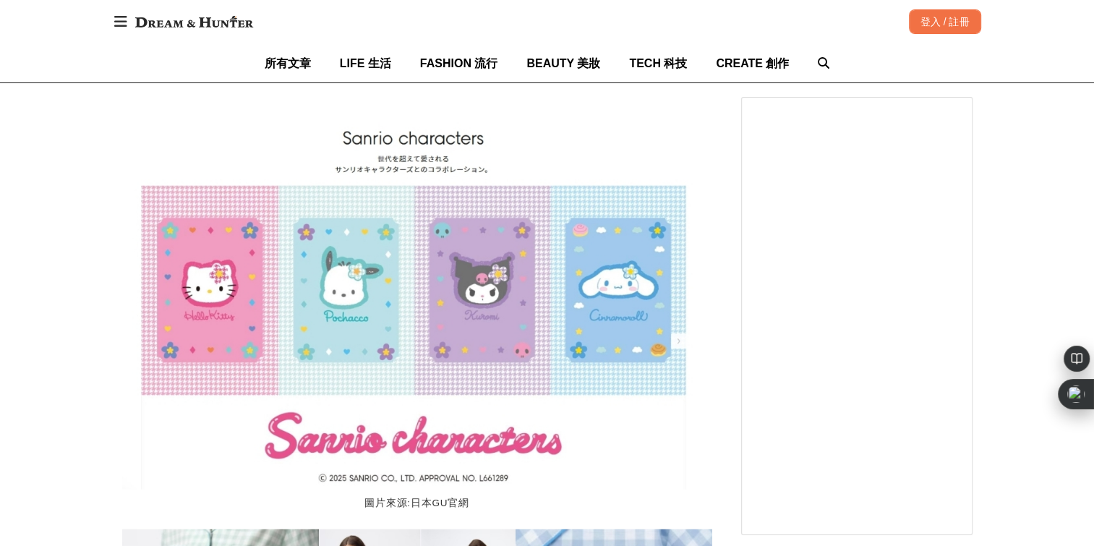
scroll to position [0, 945]
